Goal: Information Seeking & Learning: Check status

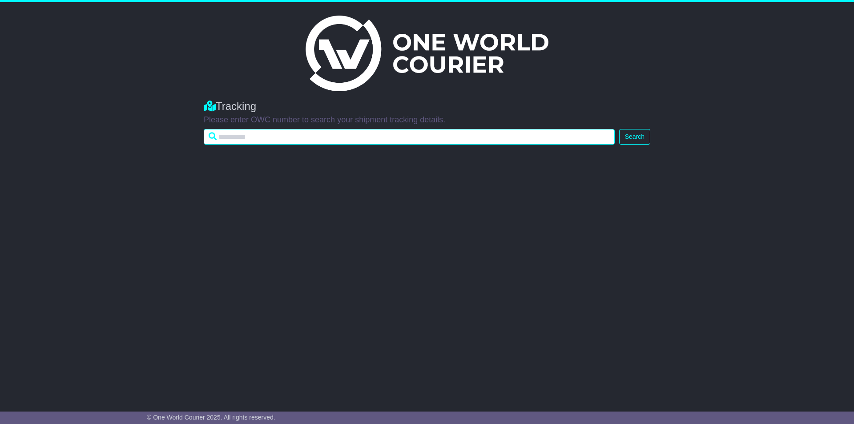
click at [274, 137] on input "text" at bounding box center [409, 137] width 411 height 16
type input "**********"
click at [619, 129] on button "Search" at bounding box center [634, 137] width 31 height 16
